Goal: Transaction & Acquisition: Purchase product/service

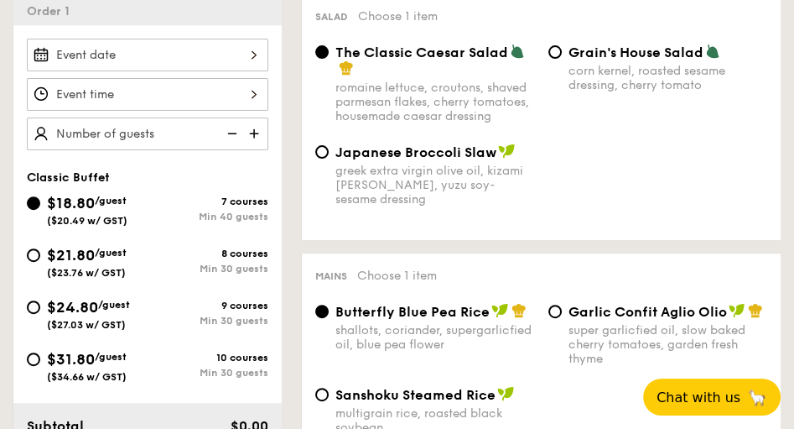
scroll to position [383, 0]
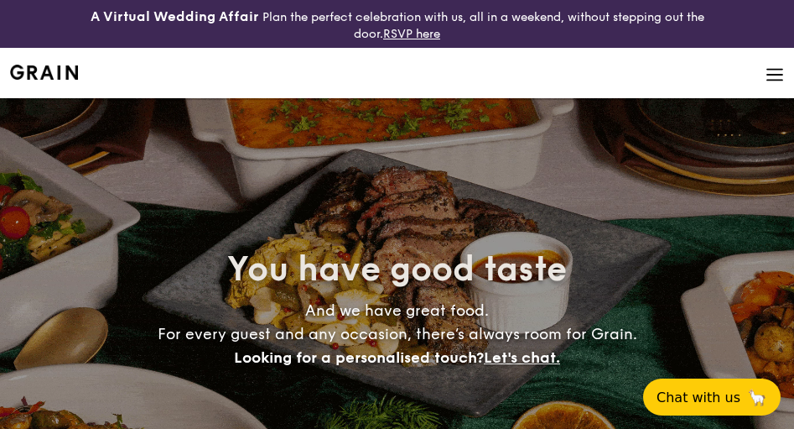
select select
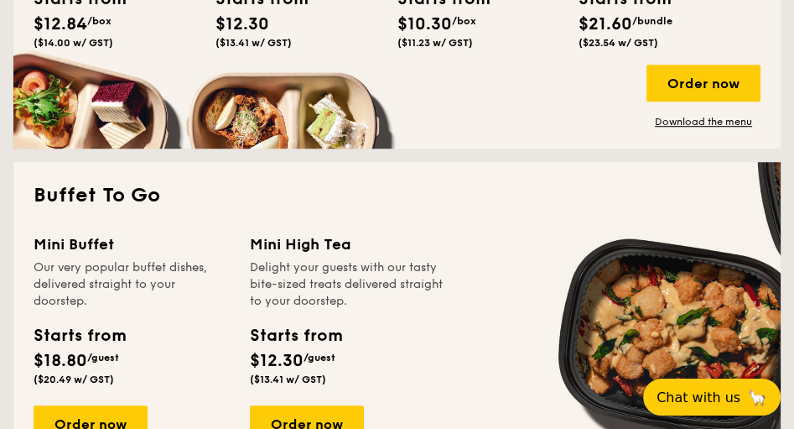
scroll to position [1102, 0]
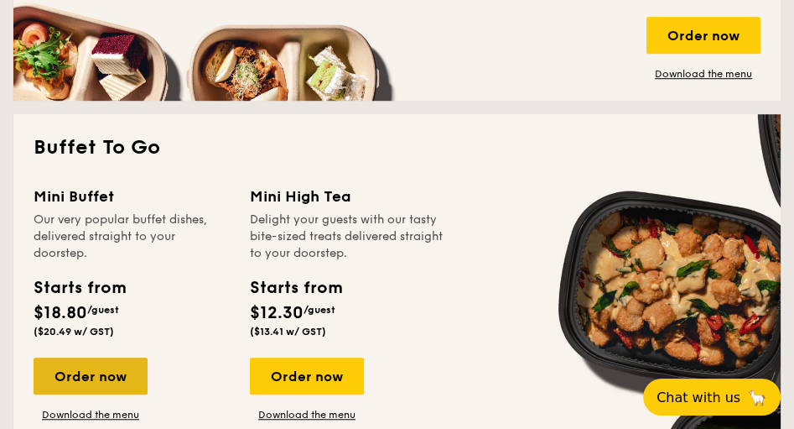
click at [75, 374] on div "Order now" at bounding box center [91, 375] width 114 height 37
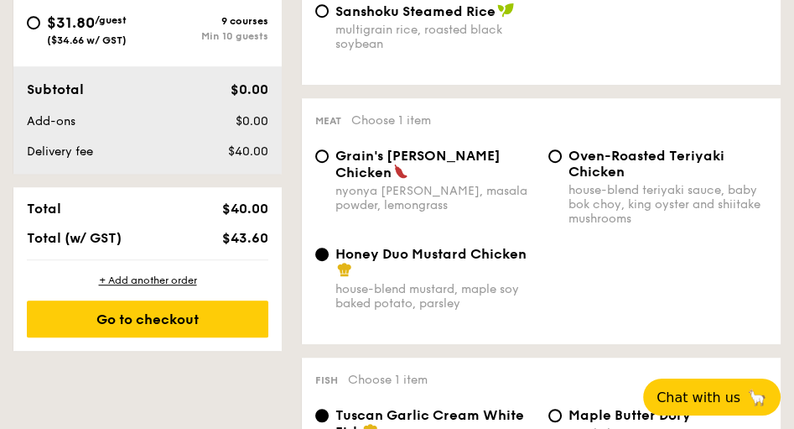
scroll to position [815, 0]
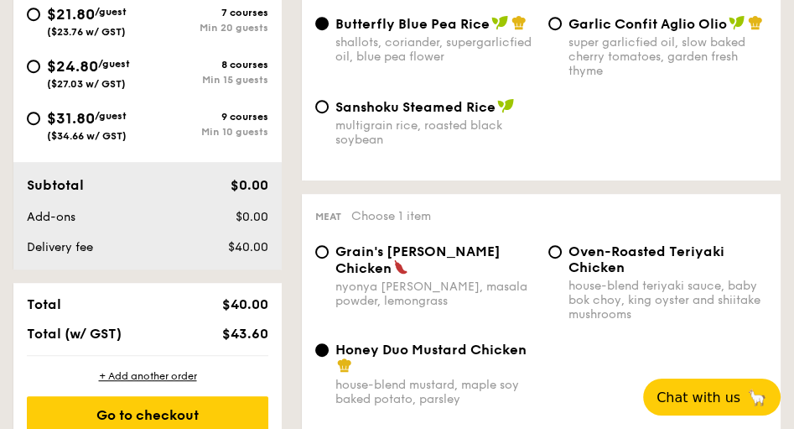
select select
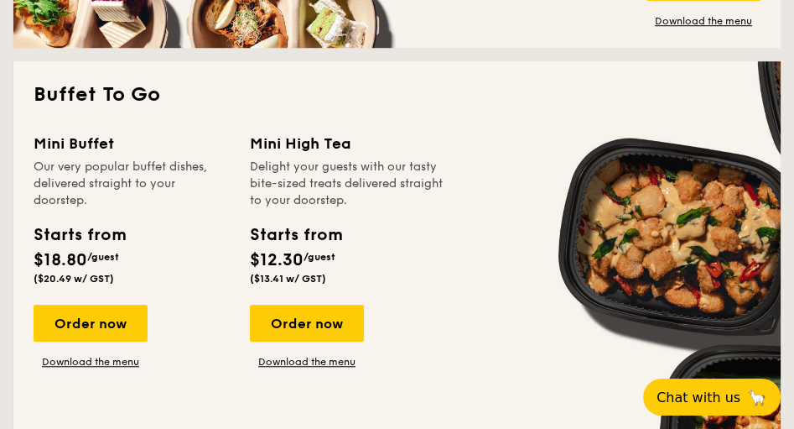
scroll to position [916, 0]
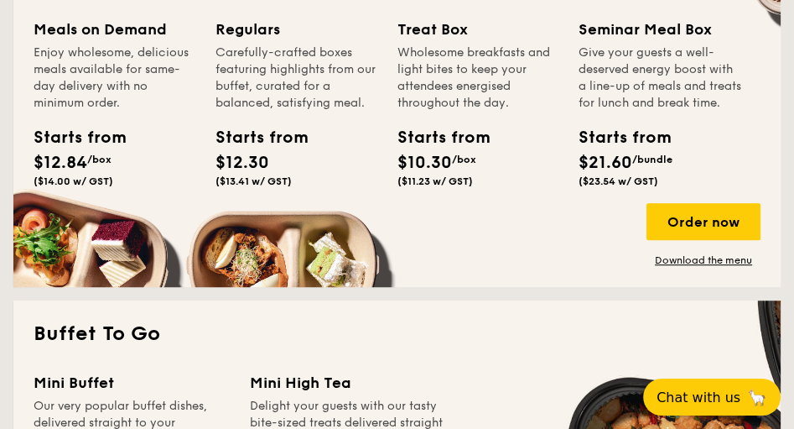
click at [441, 36] on div "Treat Box" at bounding box center [479, 29] width 162 height 23
click at [679, 229] on div "Order now" at bounding box center [704, 221] width 114 height 37
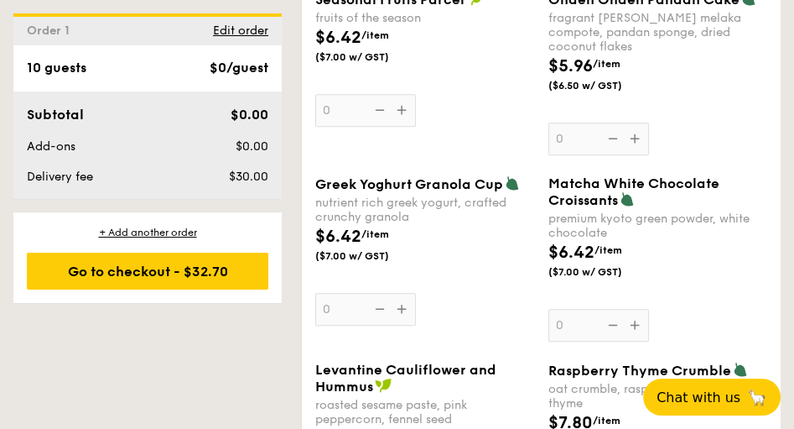
scroll to position [1533, 0]
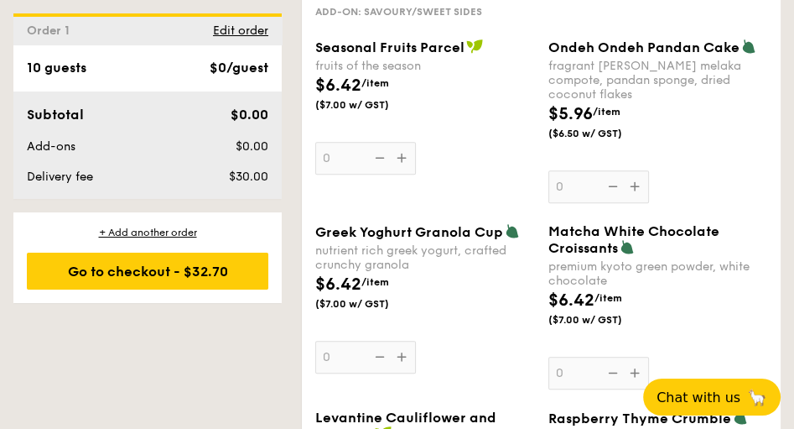
select select
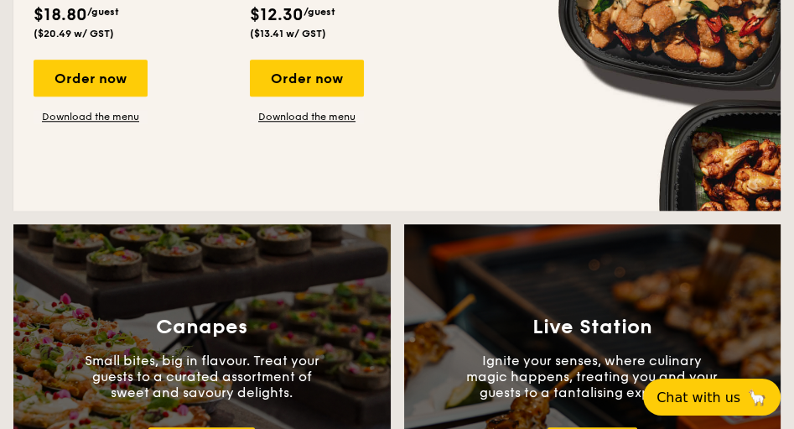
scroll to position [1209, 0]
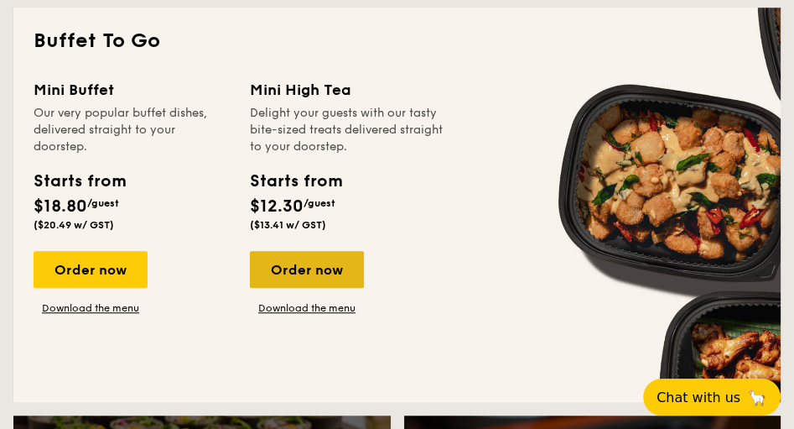
click at [296, 259] on div "Order now" at bounding box center [307, 269] width 114 height 37
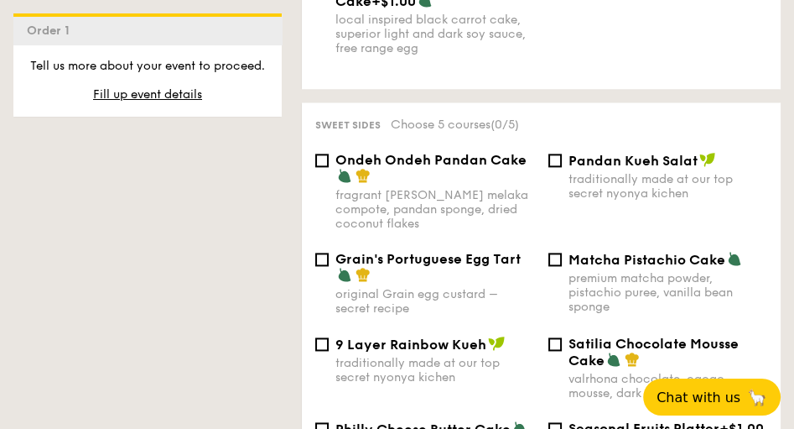
scroll to position [2013, 0]
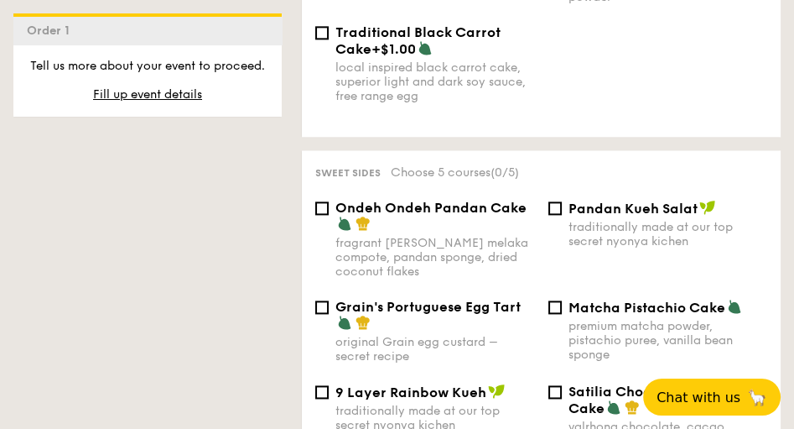
select select
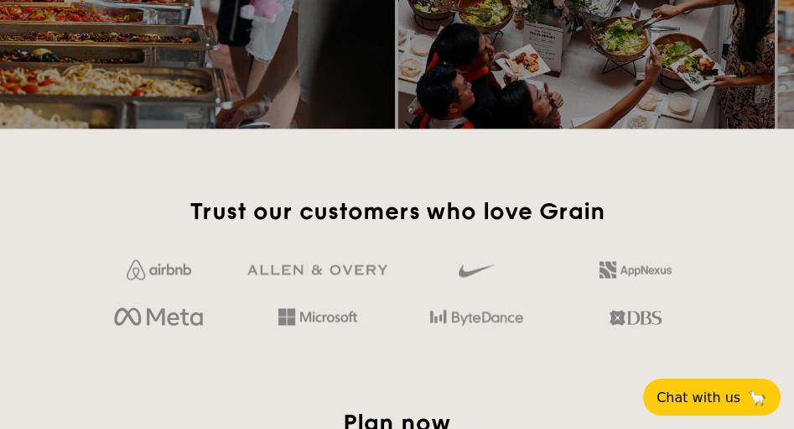
scroll to position [2556, 0]
